Goal: Task Accomplishment & Management: Use online tool/utility

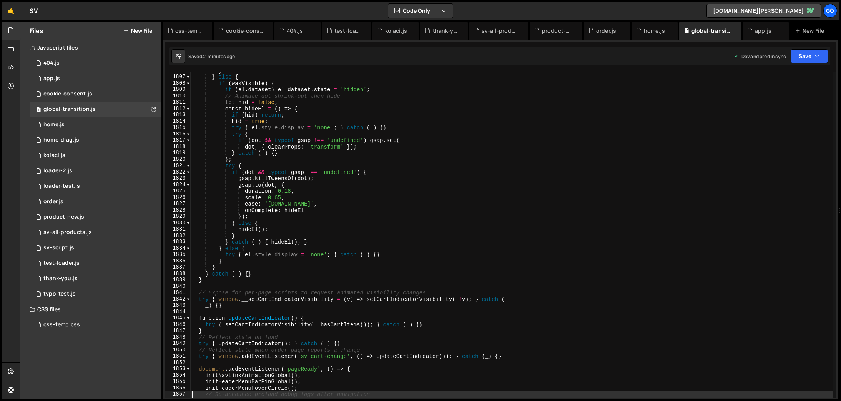
scroll to position [11458, 0]
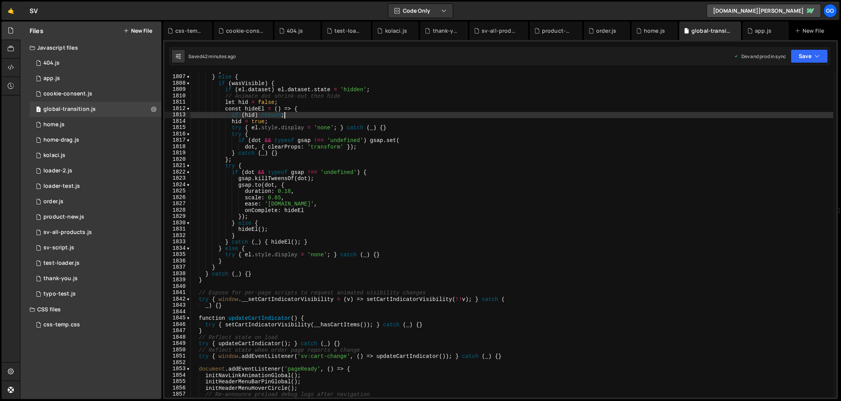
click at [295, 114] on div "} } else { if ( wasVisible ) { if ( el . dataset ) el . dataset . state = 'hidd…" at bounding box center [512, 236] width 643 height 338
type textarea "})();"
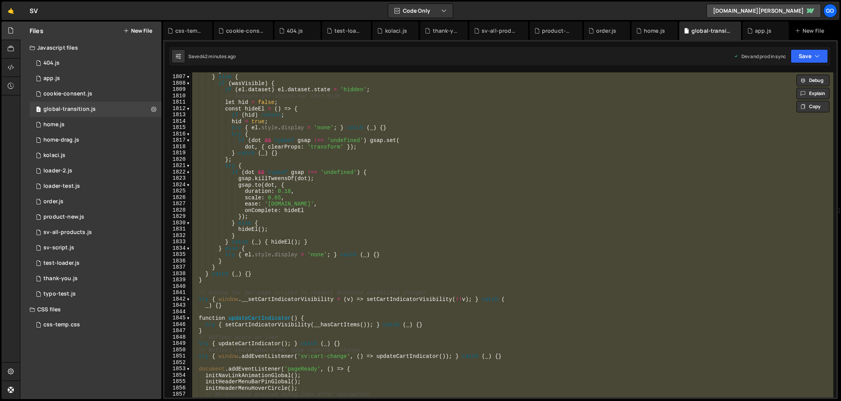
paste textarea
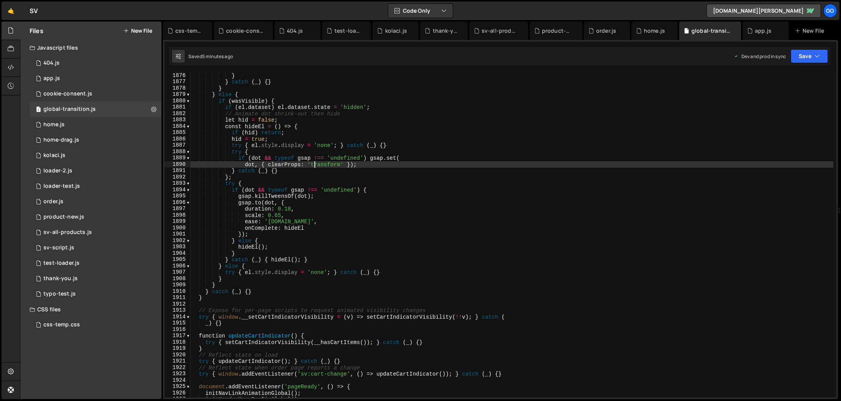
scroll to position [11896, 0]
click at [316, 164] on div "} } catch ( _ ) { } } } else { if ( wasVisible ) { if ( el . dataset ) el . dat…" at bounding box center [512, 241] width 643 height 338
type textarea "})();"
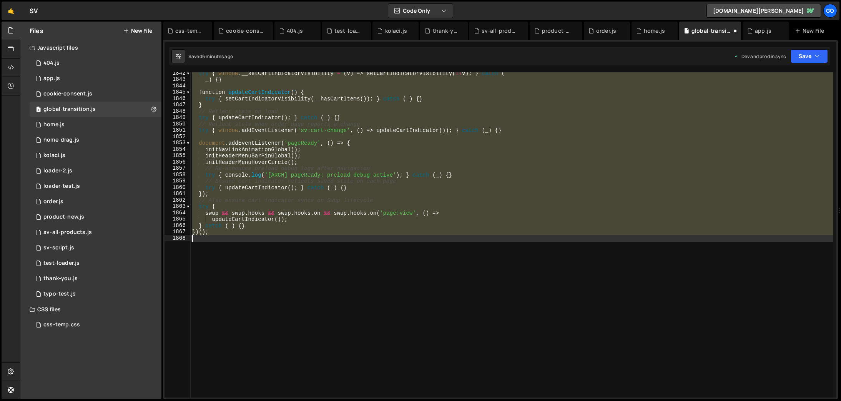
scroll to position [11683, 0]
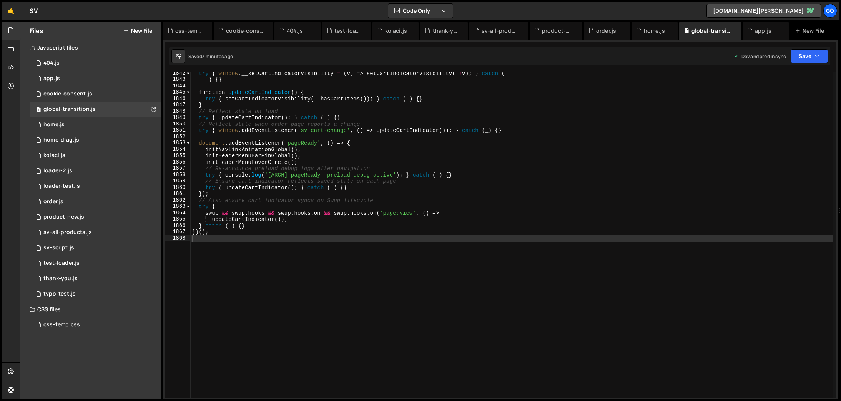
click at [454, 243] on div "try { window . __setCartIndicatorVisibility = ( v ) => setCartIndicatorVisibili…" at bounding box center [512, 239] width 643 height 338
type textarea "})();"
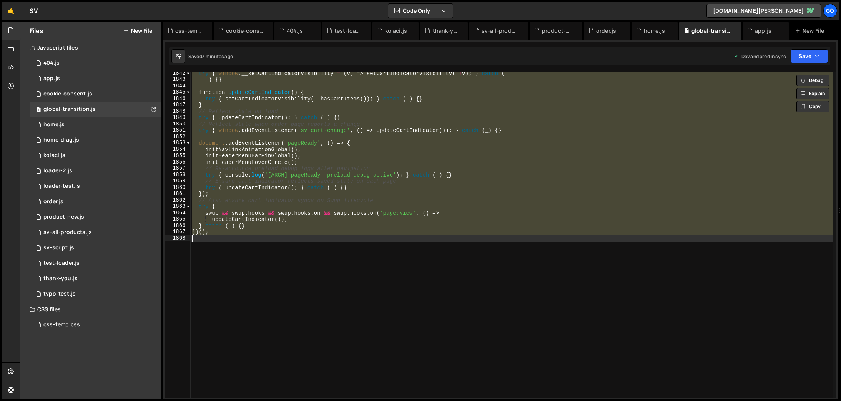
paste textarea
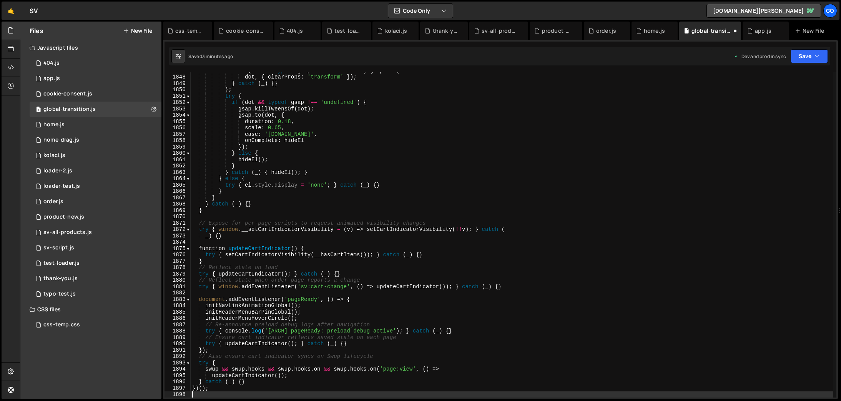
scroll to position [11718, 0]
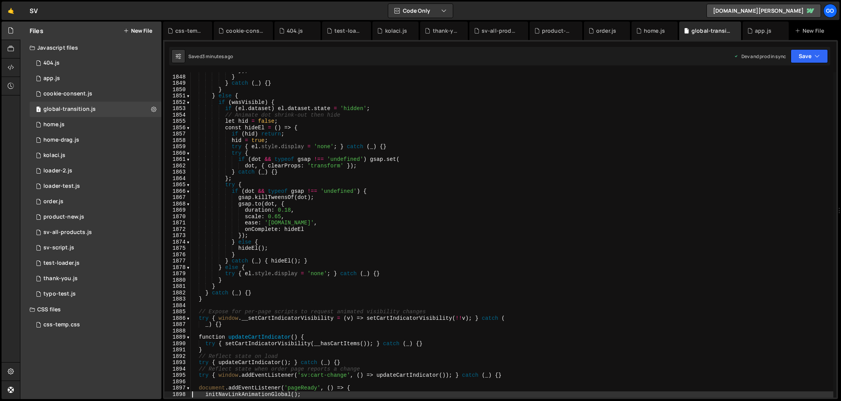
click at [330, 186] on div "}) ; } } catch ( _ ) { } } } else { if ( wasVisible ) { if ( el . dataset ) el …" at bounding box center [512, 236] width 643 height 338
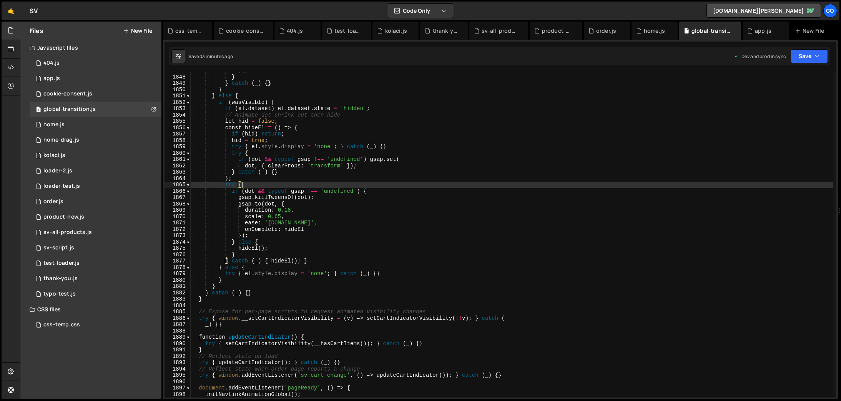
type textarea "})();"
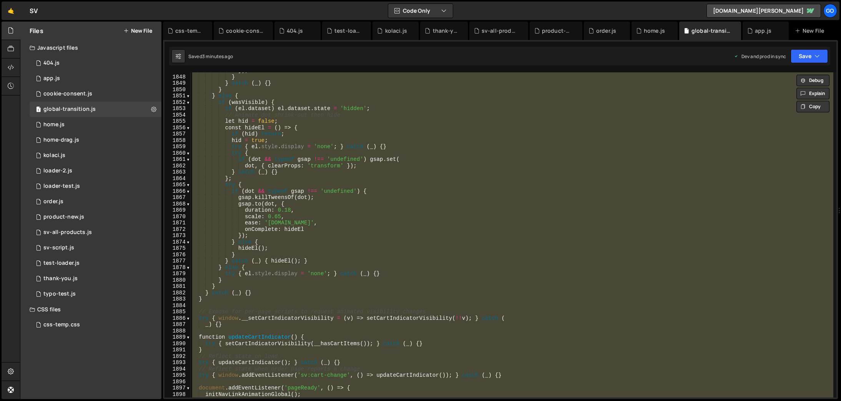
paste textarea
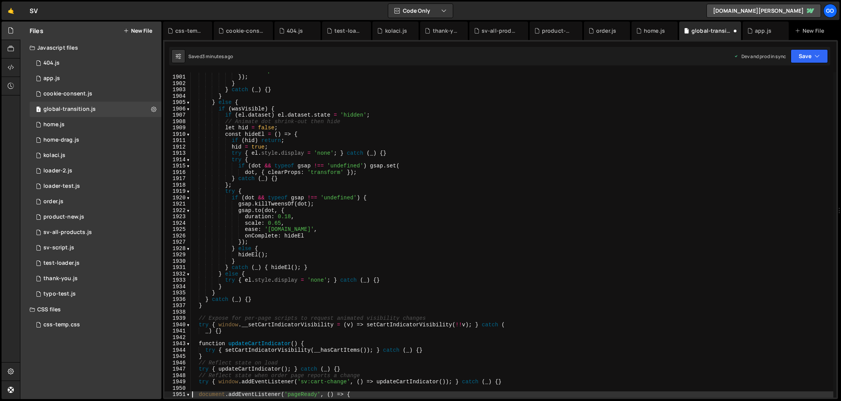
scroll to position [12054, 0]
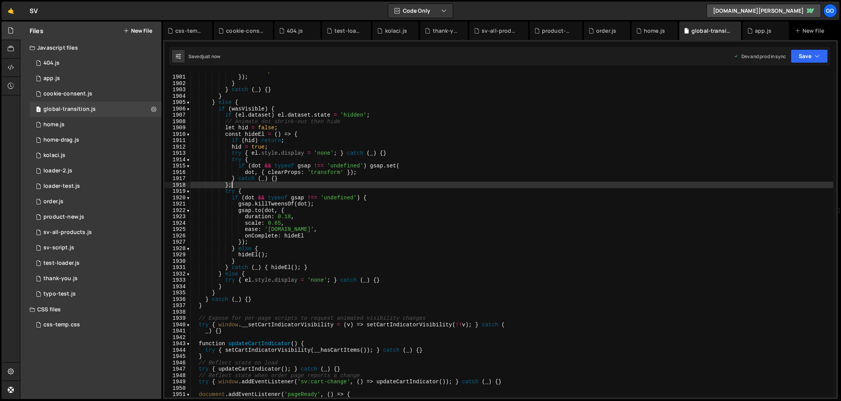
click at [428, 185] on div "ease : 'power2.out' }) ; } } catch ( _ ) { } } } else { if ( wasVisible ) { if …" at bounding box center [512, 236] width 643 height 338
type textarea "})();"
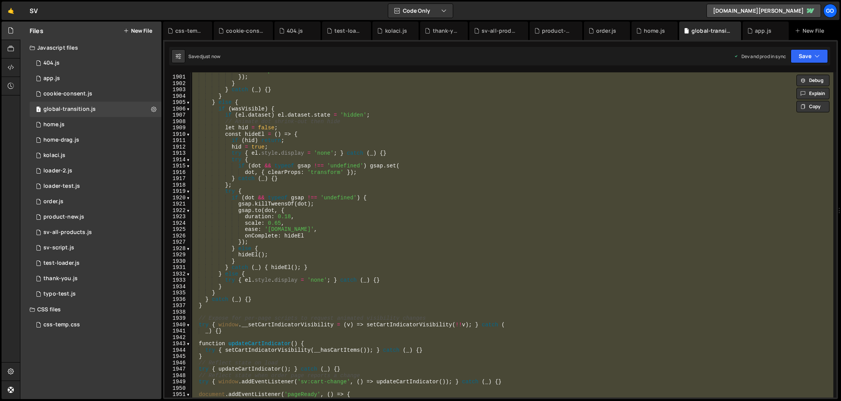
paste textarea
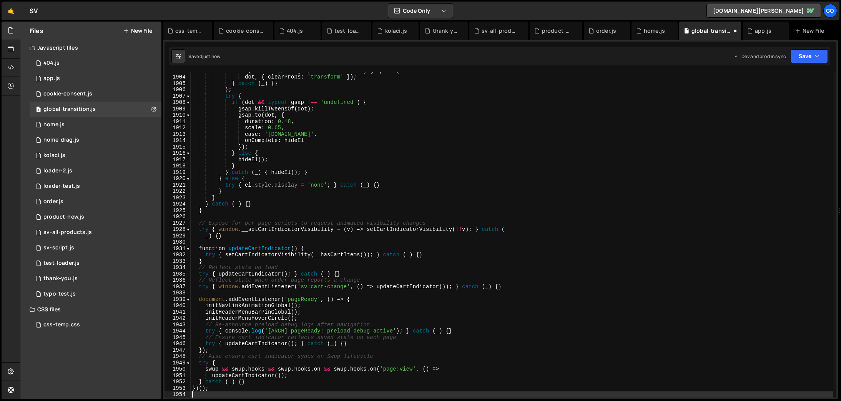
scroll to position [12073, 0]
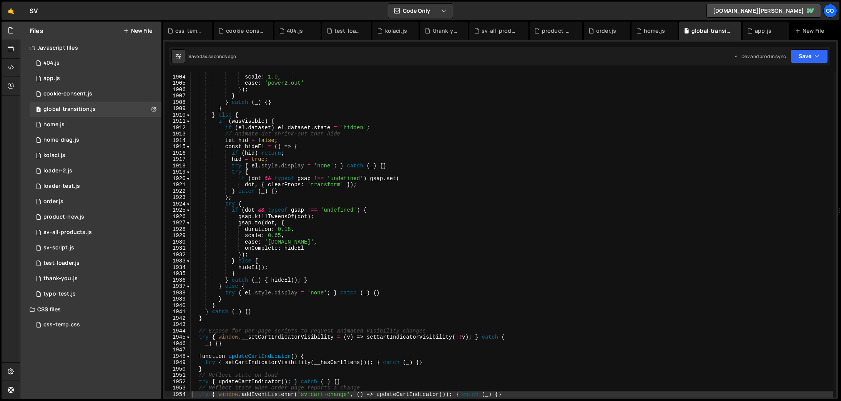
click at [393, 219] on div "duration : 0.16 , scale : 1.0 , ease : 'power2.out' }) ; } } catch ( _ ) { } } …" at bounding box center [512, 236] width 643 height 338
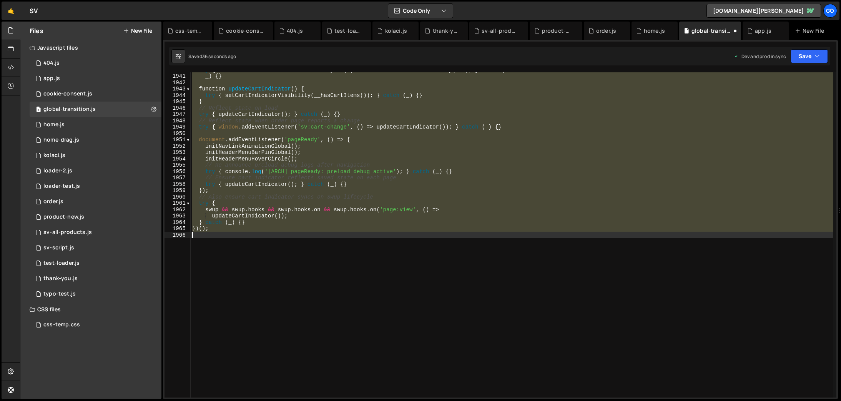
scroll to position [12276, 0]
click at [440, 219] on div "try { window . __setCartIndicatorVisibility = ( v ) => setCartIndicatorVisibili…" at bounding box center [512, 234] width 643 height 325
type textarea "} catch (_) {}"
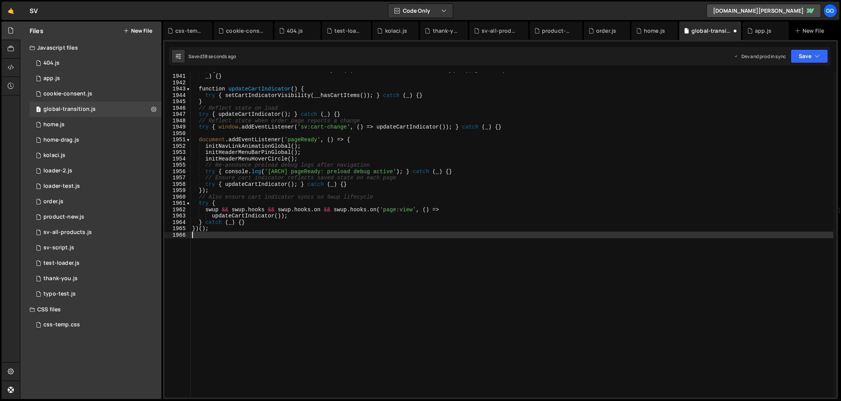
click at [415, 256] on div "try { window . __setCartIndicatorVisibility = ( v ) => setCartIndicatorVisibili…" at bounding box center [512, 236] width 643 height 338
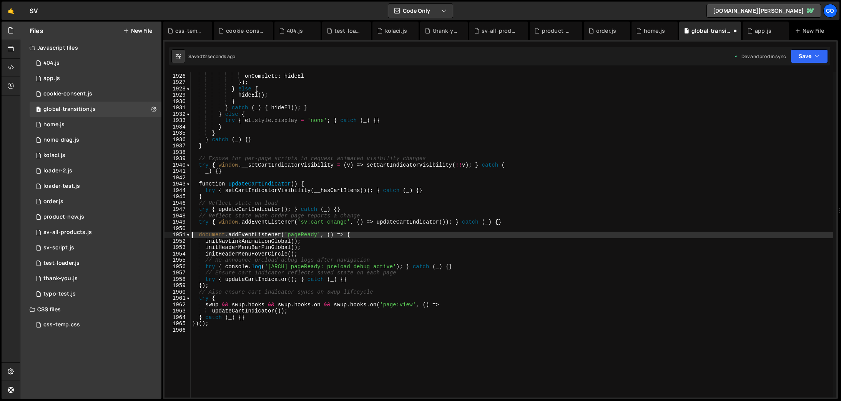
scroll to position [12213, 0]
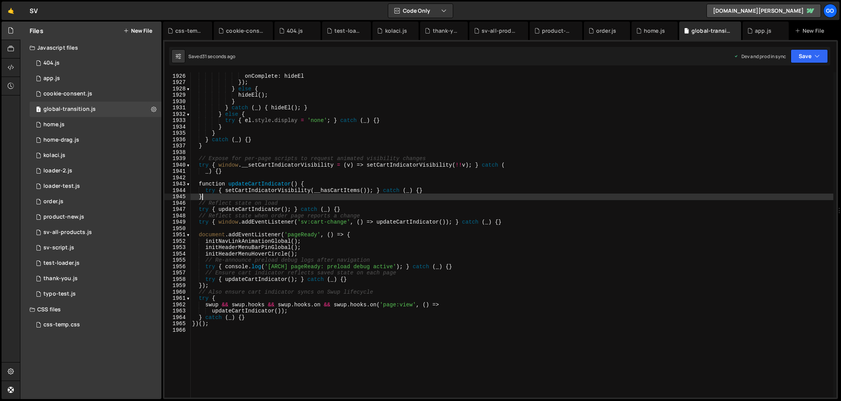
click at [417, 196] on div "ease : '[DOMAIN_NAME]' , onComplete : hideEl }) ; } else { hideEl ( ) ; } } cat…" at bounding box center [512, 236] width 643 height 338
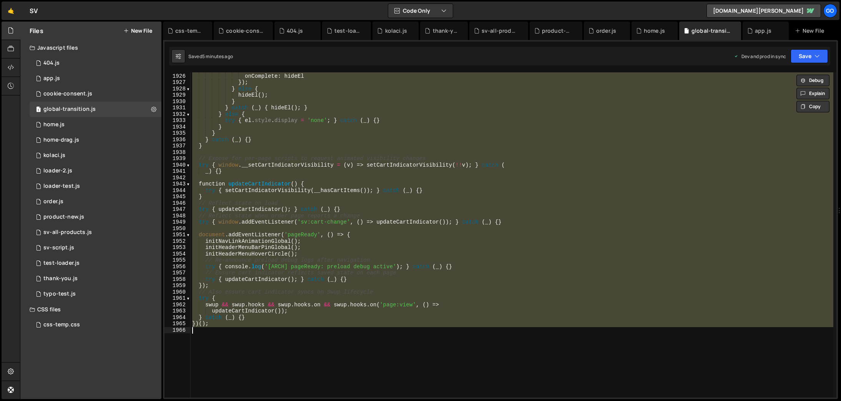
click at [391, 198] on div "ease : '[DOMAIN_NAME]' , onComplete : hideEl }) ; } else { hideEl ( ) ; } } cat…" at bounding box center [512, 234] width 643 height 325
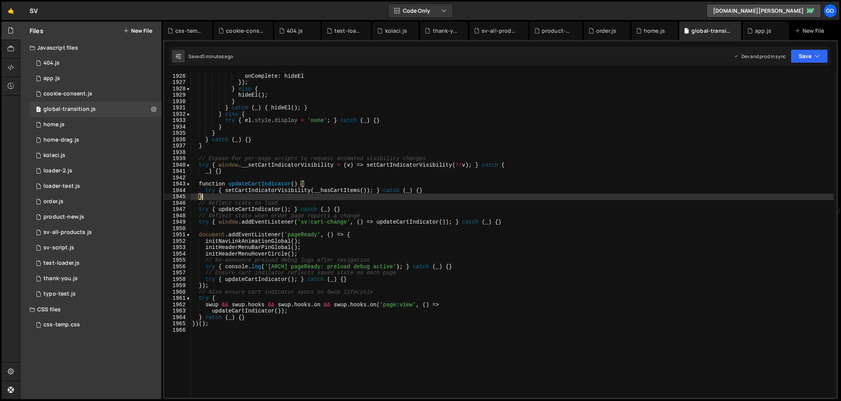
type textarea "})();"
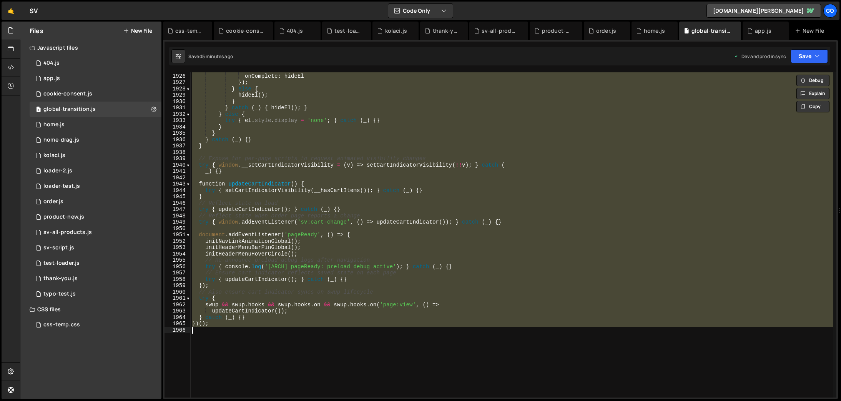
paste textarea
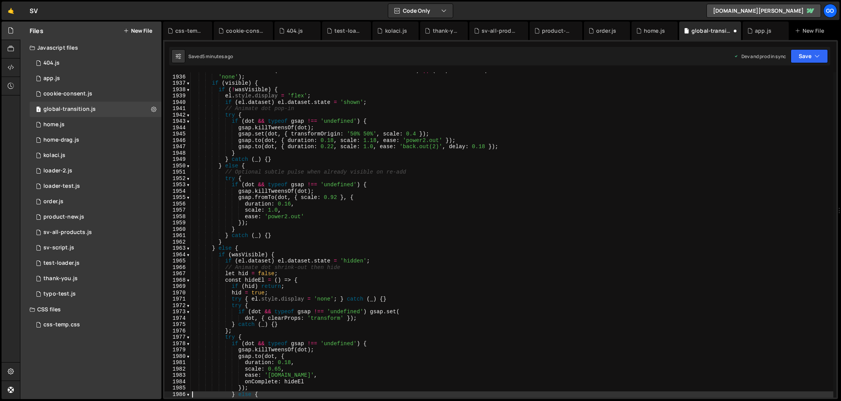
scroll to position [12045, 0]
click at [328, 226] on div "const wasVisible = ( el . dataset && el . dataset . state === 'shown' ) || ( co…" at bounding box center [512, 236] width 643 height 338
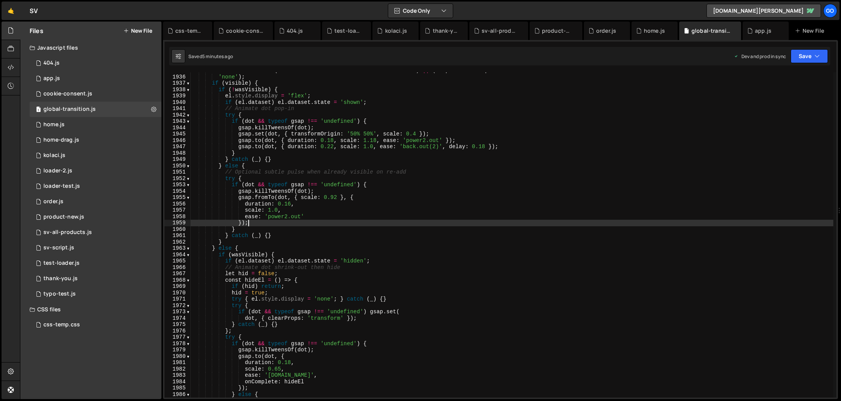
type textarea "})();"
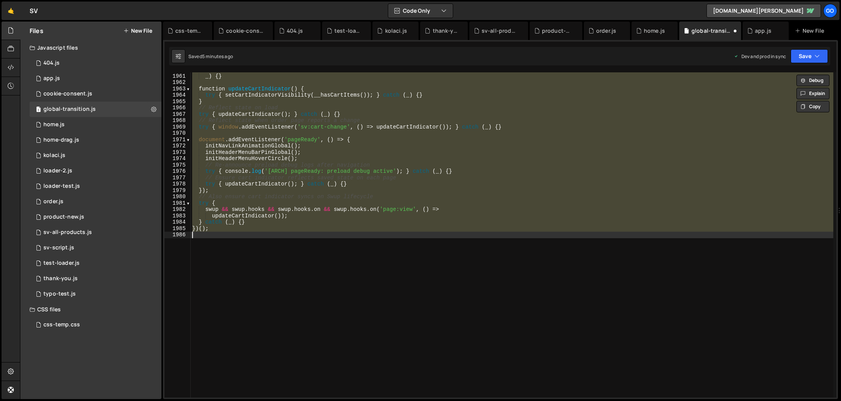
scroll to position [12276, 0]
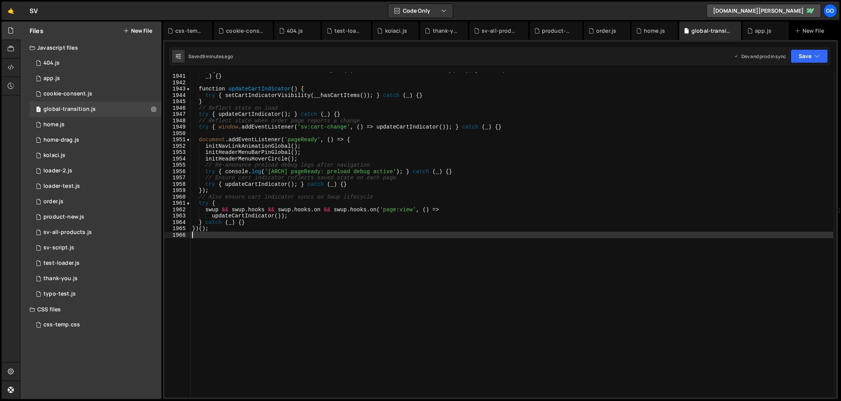
click at [315, 170] on div "try { window . __setCartIndicatorVisibility = ( v ) => setCartIndicatorVisibili…" at bounding box center [512, 236] width 643 height 338
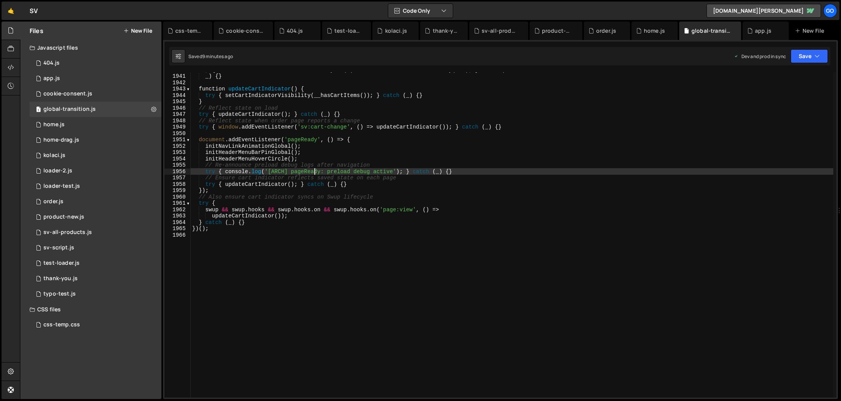
type textarea "})();"
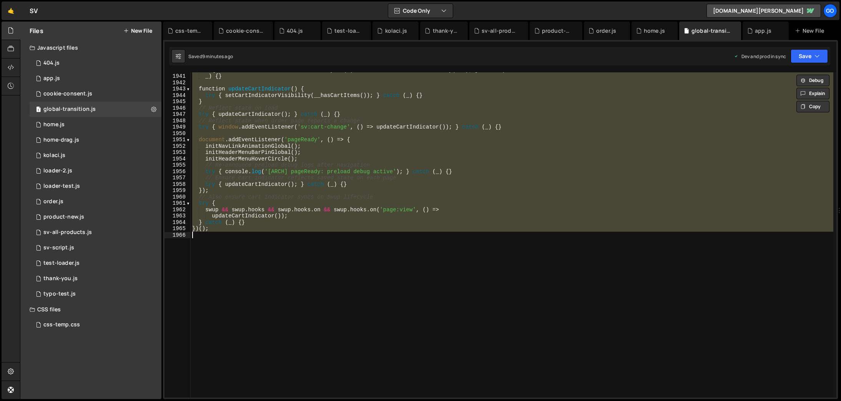
paste textarea
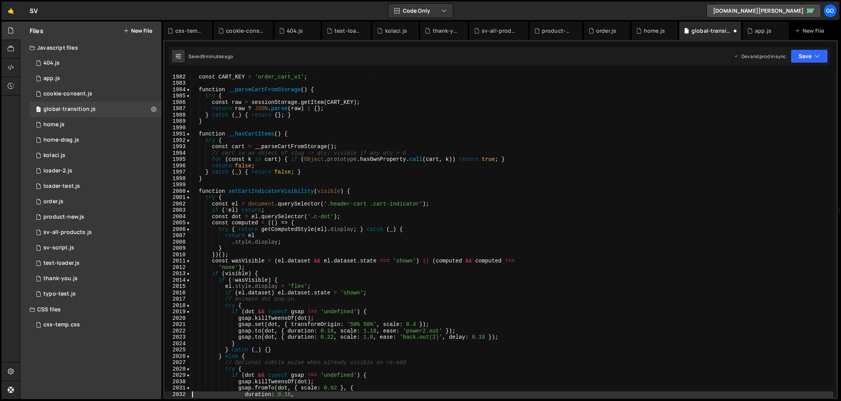
scroll to position [11885, 0]
click at [288, 137] on div "// --- 7.1 Cart Indicator (global, persistent header) --- const CART_KEY = 'ord…" at bounding box center [512, 236] width 643 height 338
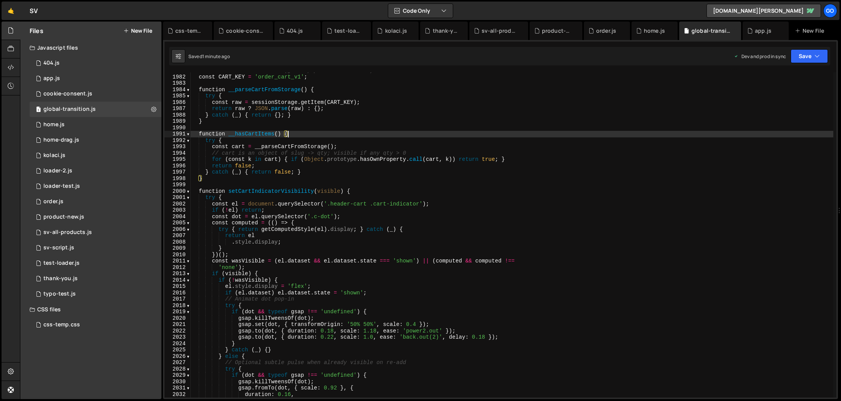
type textarea "})();"
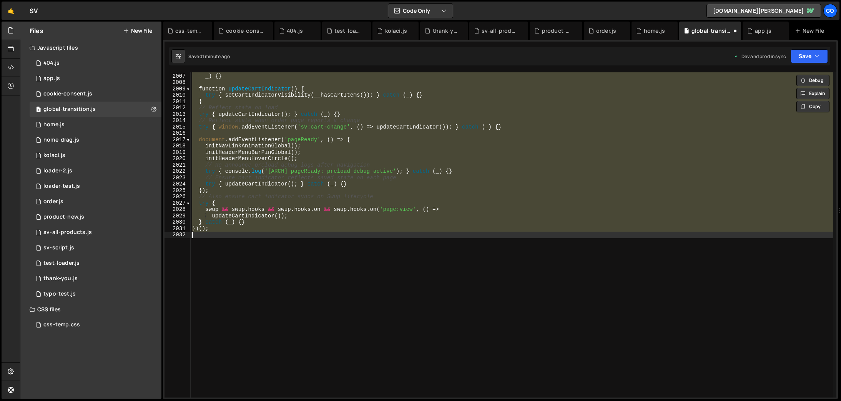
scroll to position [12276, 0]
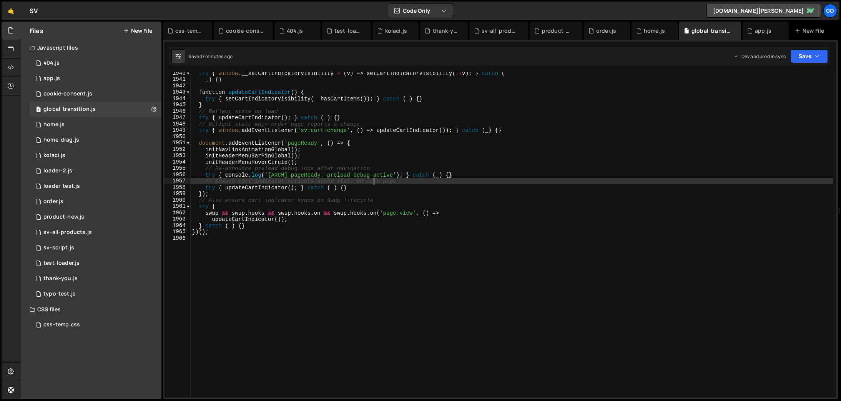
click at [375, 182] on div "try { window . __setCartIndicatorVisibility = ( v ) => setCartIndicatorVisibili…" at bounding box center [512, 239] width 643 height 338
click at [402, 166] on div "try { window . __setCartIndicatorVisibility = ( v ) => setCartIndicatorVisibili…" at bounding box center [512, 239] width 643 height 338
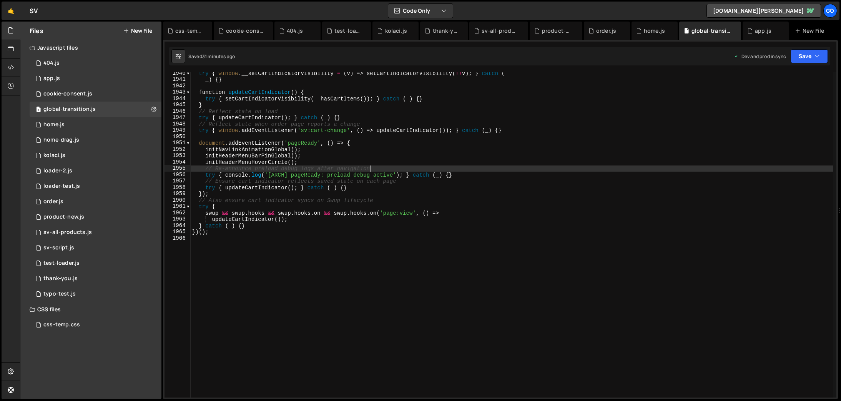
type textarea "})();"
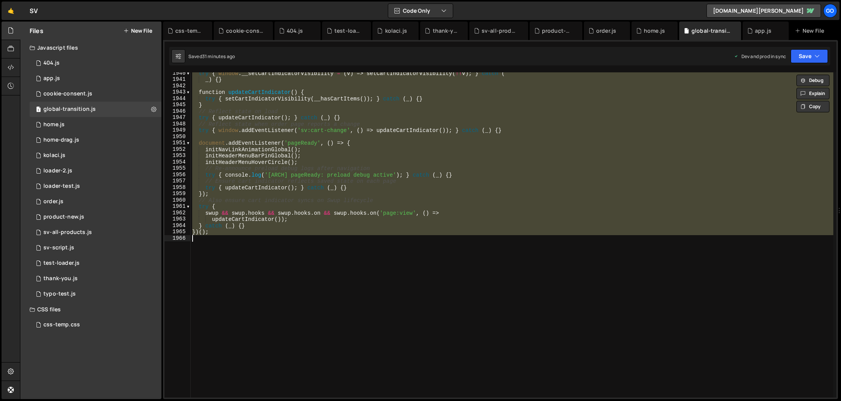
click at [488, 251] on div "try { window . __setCartIndicatorVisibility = ( v ) => setCartIndicatorVisibili…" at bounding box center [512, 234] width 643 height 325
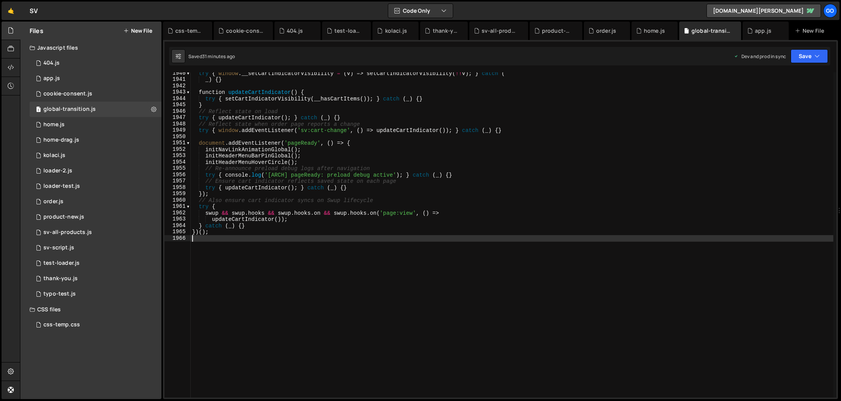
type textarea "})();"
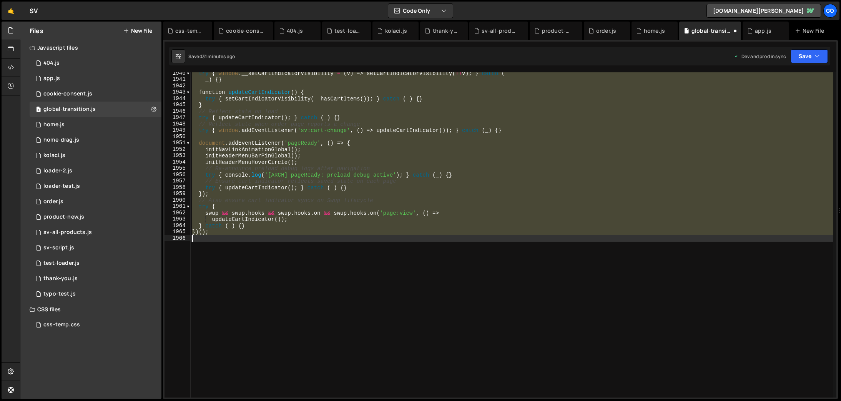
click at [489, 248] on div "try { window . __setCartIndicatorVisibility = ( v ) => setCartIndicatorVisibili…" at bounding box center [512, 234] width 643 height 325
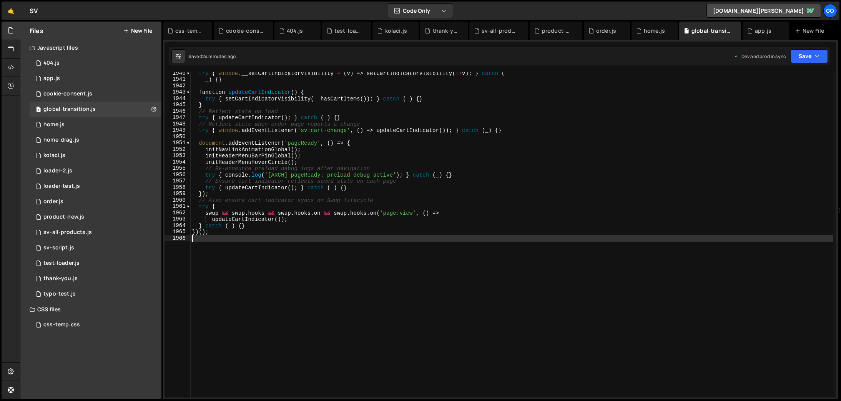
click at [369, 183] on div "try { window . __setCartIndicatorVisibility = ( v ) => setCartIndicatorVisibili…" at bounding box center [512, 239] width 643 height 338
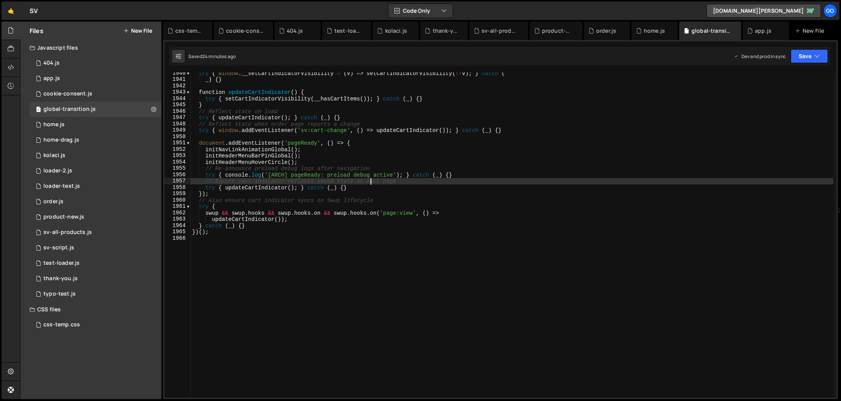
type textarea "})();"
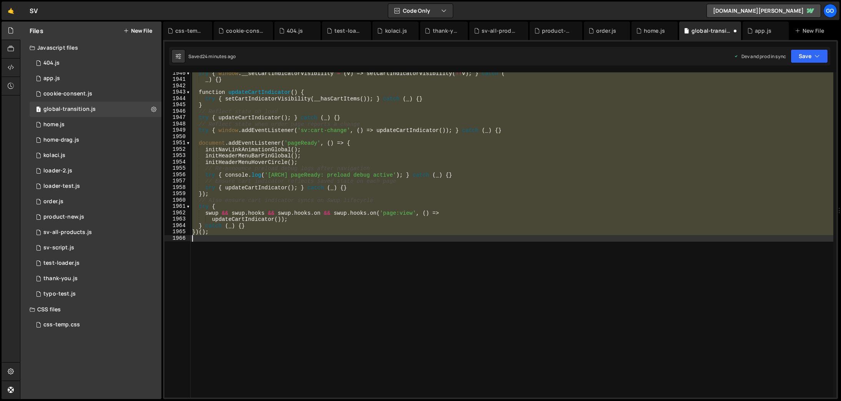
click at [396, 265] on div "try { window . __setCartIndicatorVisibility = ( v ) => setCartIndicatorVisibili…" at bounding box center [512, 234] width 643 height 325
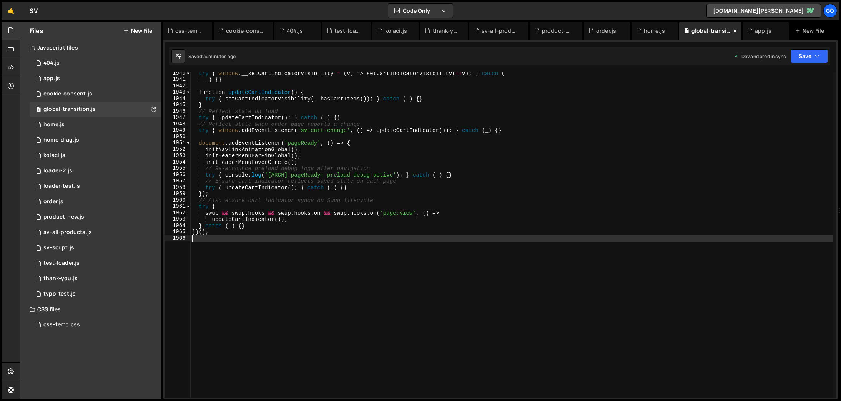
type textarea "})();"
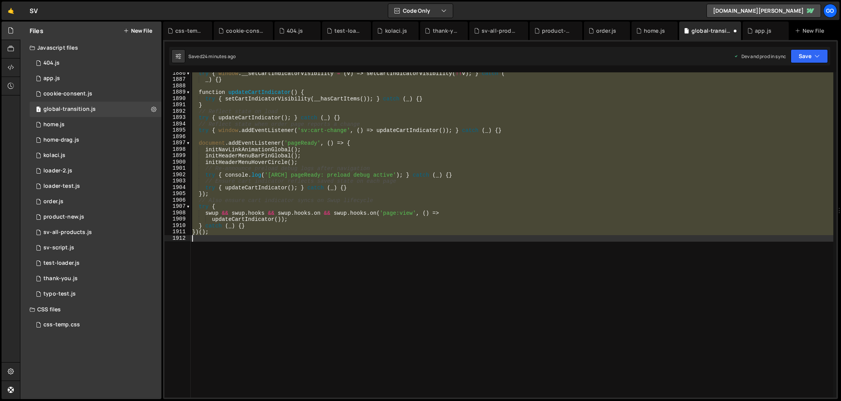
scroll to position [11963, 0]
click at [392, 262] on div "try { window . __setCartIndicatorVisibility = ( v ) => setCartIndicatorVisibili…" at bounding box center [512, 234] width 643 height 325
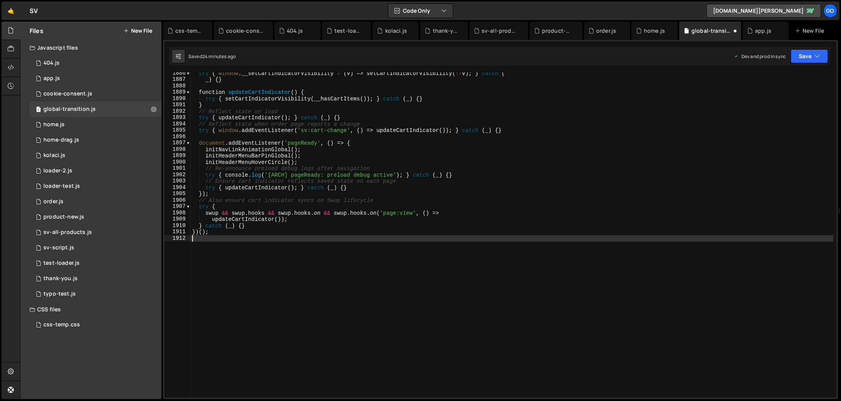
type textarea "})();"
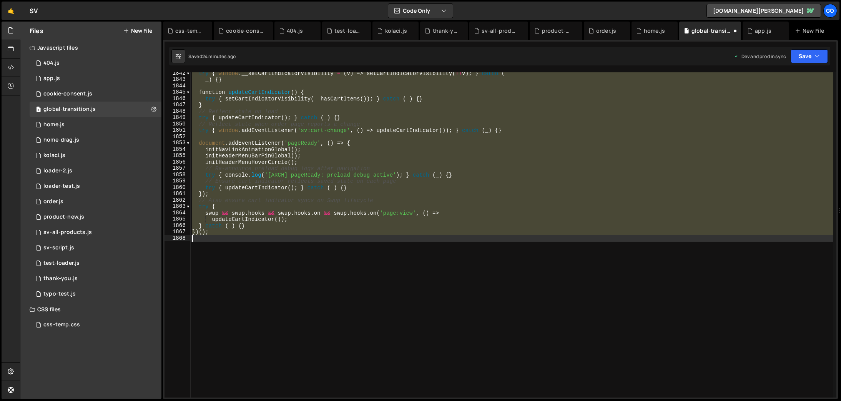
scroll to position [11683, 0]
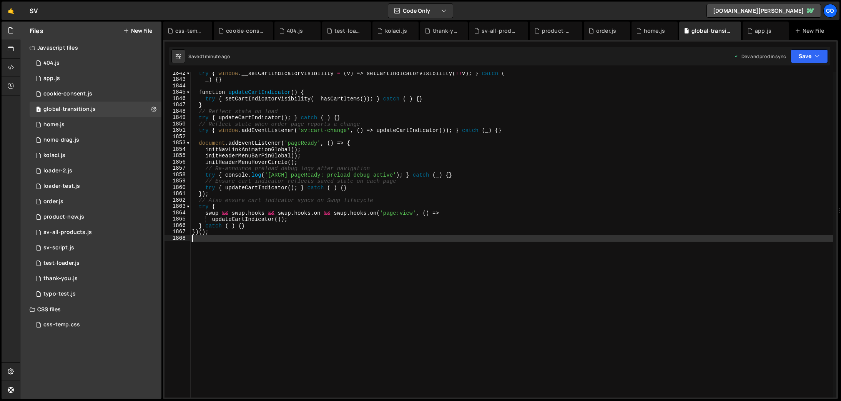
click at [381, 207] on div "try { window . __setCartIndicatorVisibility = ( v ) => setCartIndicatorVisibili…" at bounding box center [512, 239] width 643 height 338
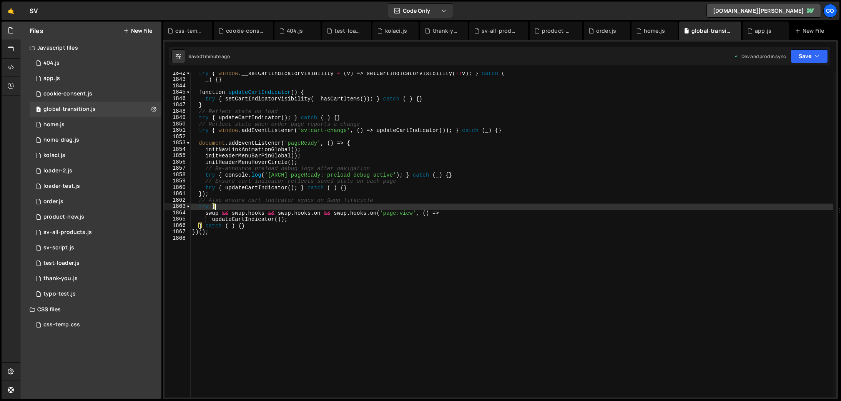
type textarea "})();"
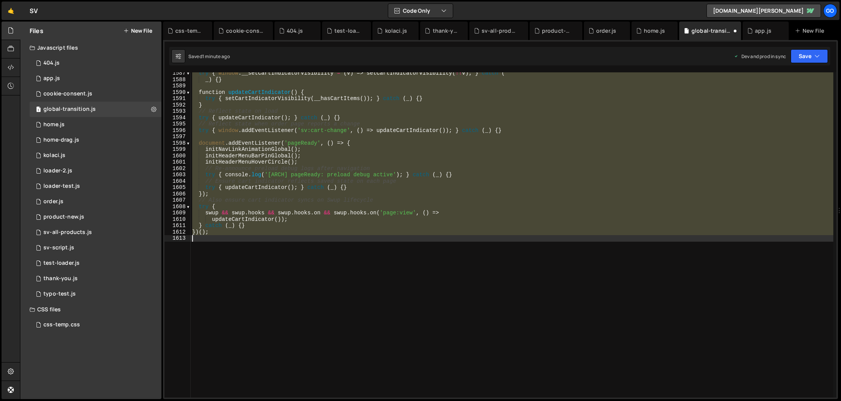
scroll to position [10065, 0]
click at [394, 268] on div "try { window . __setCartIndicatorVisibility = ( v ) => setCartIndicatorVisibili…" at bounding box center [512, 234] width 643 height 325
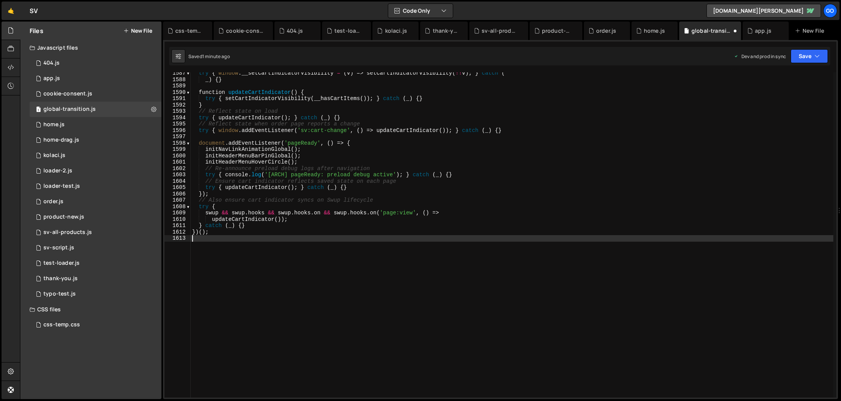
type textarea "})();"
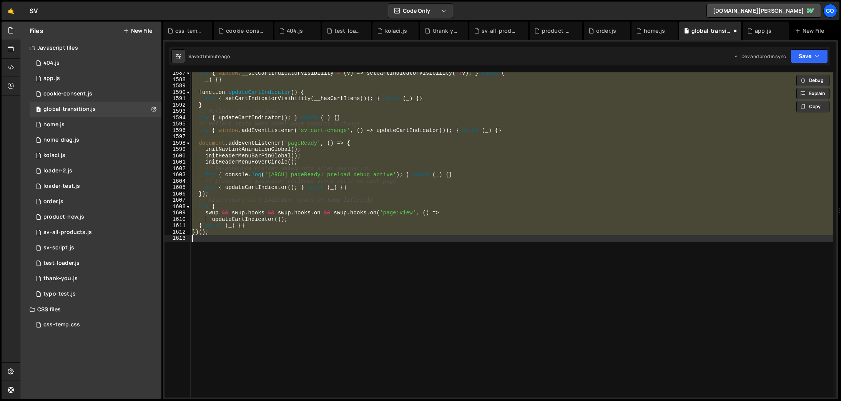
paste textarea
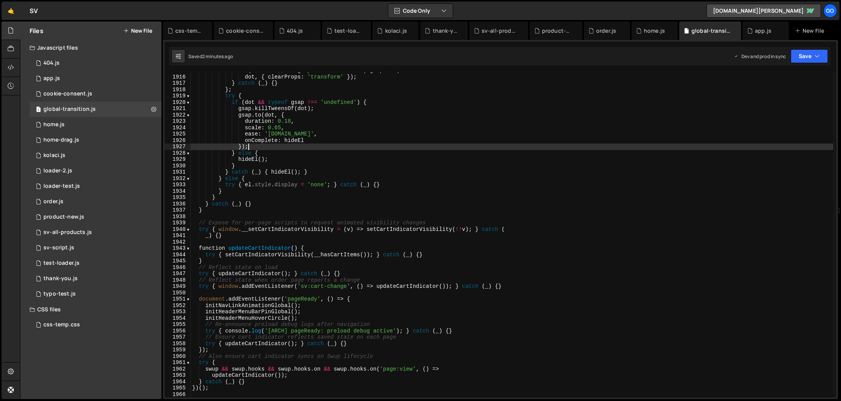
click at [449, 148] on div "if ( dot && typeof gsap !== 'undefined' ) gsap . set ( dot , { clearProps : 'tr…" at bounding box center [512, 236] width 643 height 338
type textarea "});"
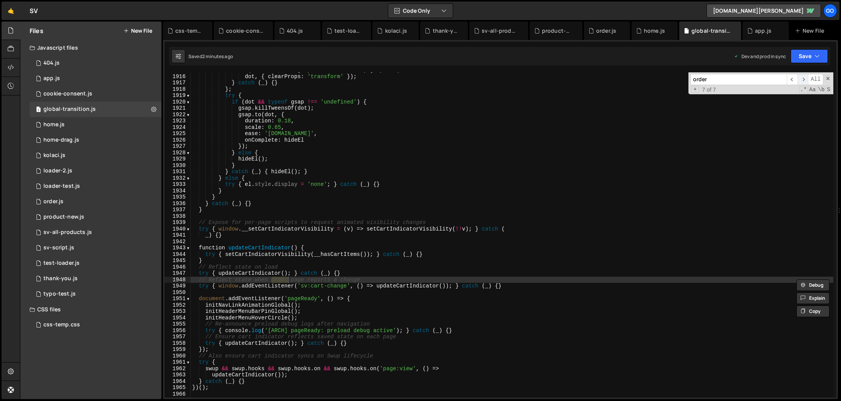
type input "order"
click at [803, 77] on span "​" at bounding box center [803, 79] width 11 height 11
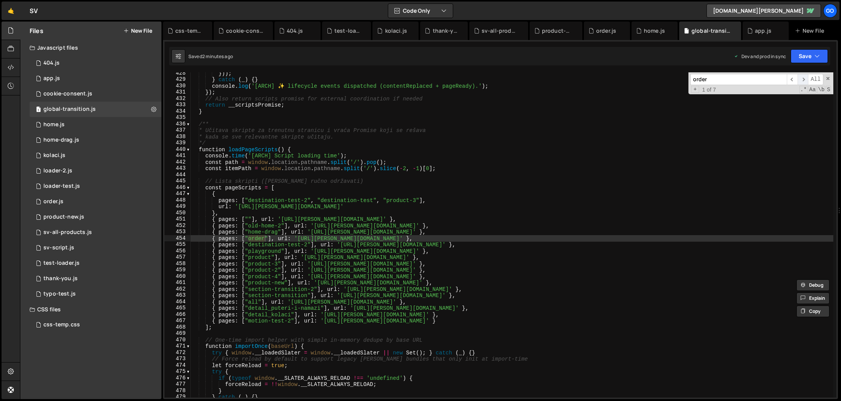
scroll to position [2712, 0]
click at [826, 77] on span at bounding box center [828, 78] width 5 height 5
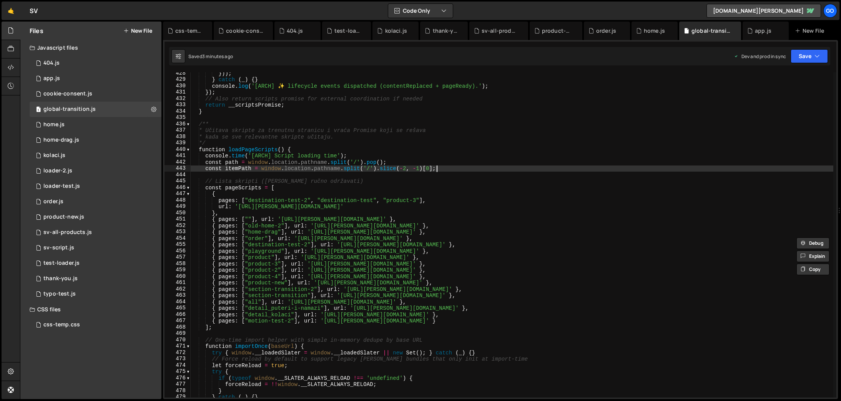
click at [488, 169] on div "})) ; } catch ( _ ) { } console . log ( '[ARCH] ✨ lifecycle events dispatched (…" at bounding box center [512, 239] width 643 height 338
click at [387, 36] on div "kolaci.js" at bounding box center [396, 31] width 46 height 18
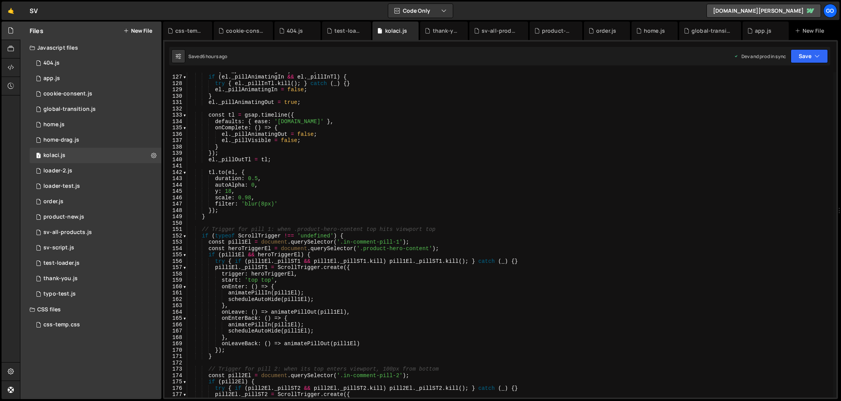
scroll to position [0, 0]
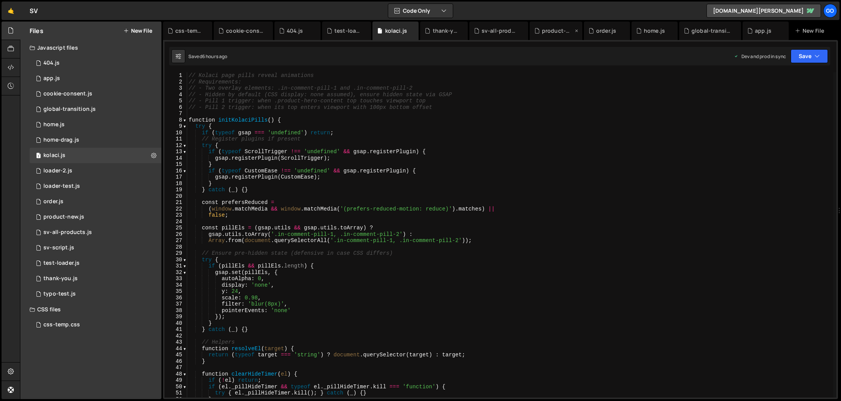
click at [542, 33] on div "product-new.js" at bounding box center [557, 31] width 31 height 8
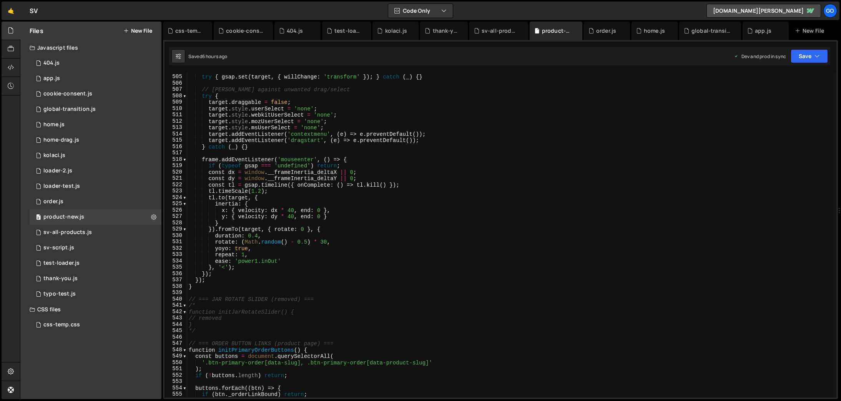
scroll to position [2977, 0]
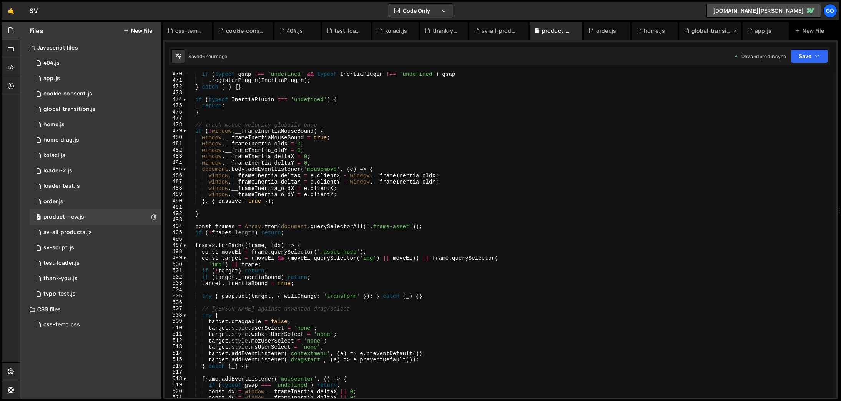
click at [716, 31] on div "global-transition.js" at bounding box center [712, 31] width 40 height 8
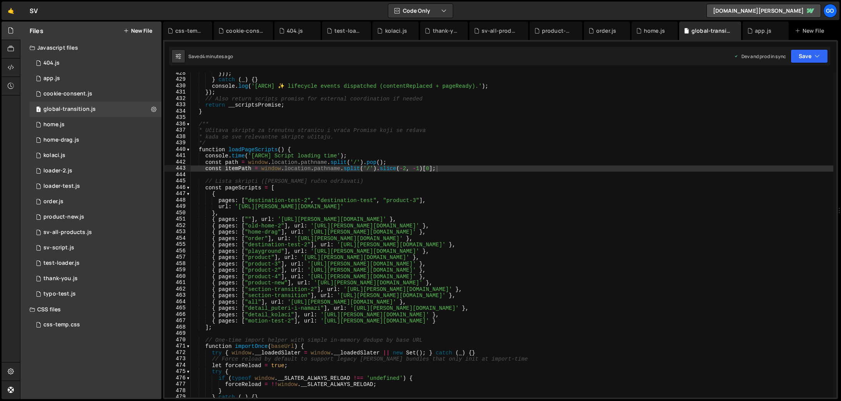
click at [483, 206] on div "})) ; } catch ( _ ) { } console . log ( '[ARCH] ✨ lifecycle events dispatched (…" at bounding box center [512, 239] width 643 height 338
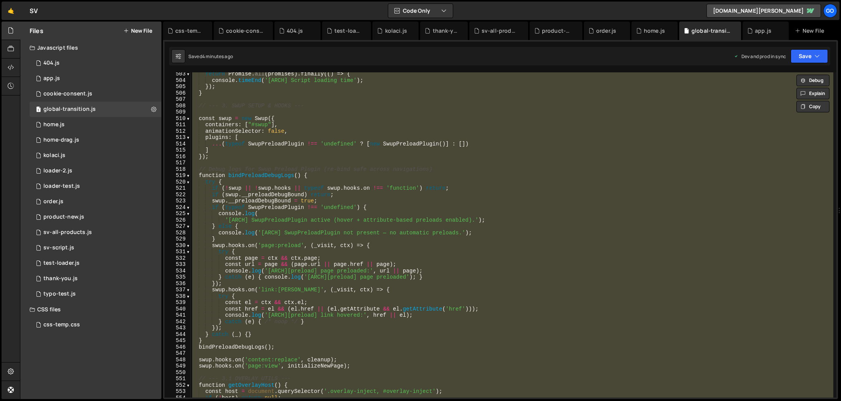
scroll to position [3402, 0]
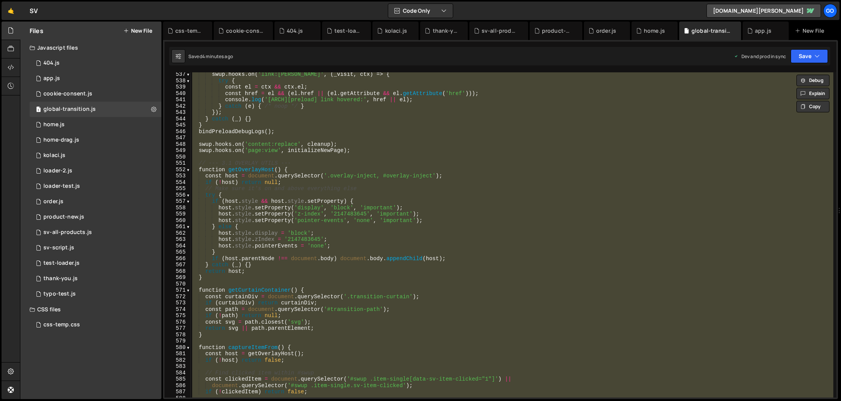
click at [545, 213] on div "swup . hooks . on ( 'link:hover' , ( _visit , ctx ) => { try { const el = ctx &…" at bounding box center [512, 234] width 643 height 325
type textarea "host.style.setProperty('z-index', '2147483645', 'important');"
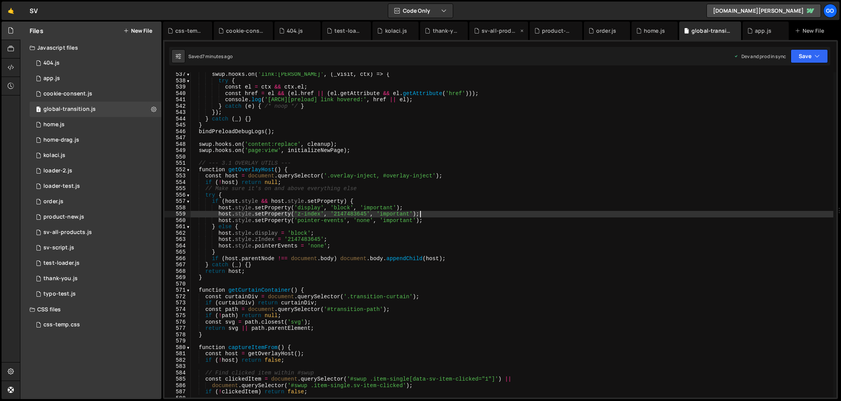
click at [496, 33] on div "sv-all-products.js" at bounding box center [500, 31] width 37 height 8
